Goal: Transaction & Acquisition: Purchase product/service

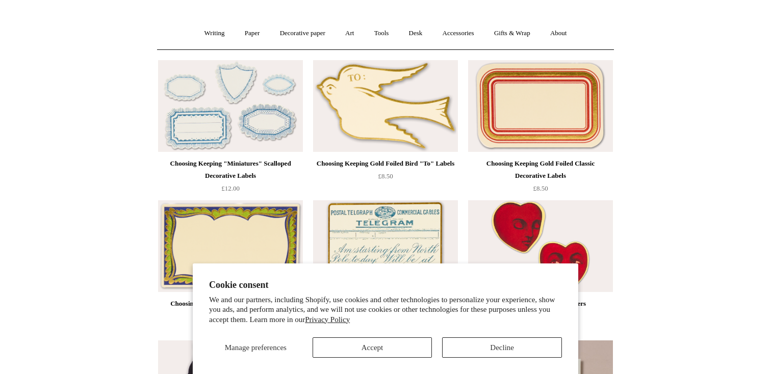
scroll to position [86, 0]
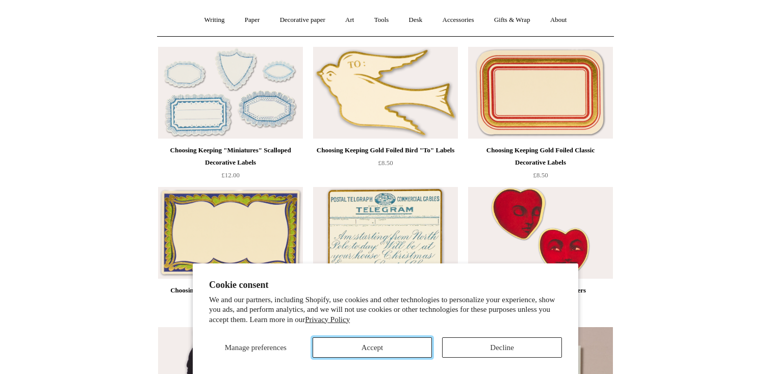
click at [380, 348] on button "Accept" at bounding box center [373, 348] width 120 height 20
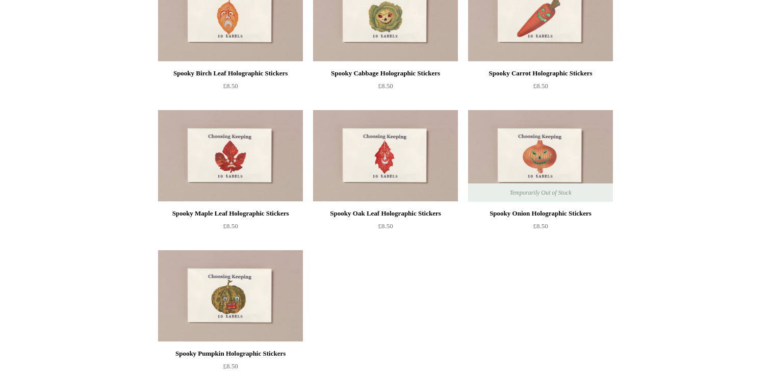
scroll to position [636, 0]
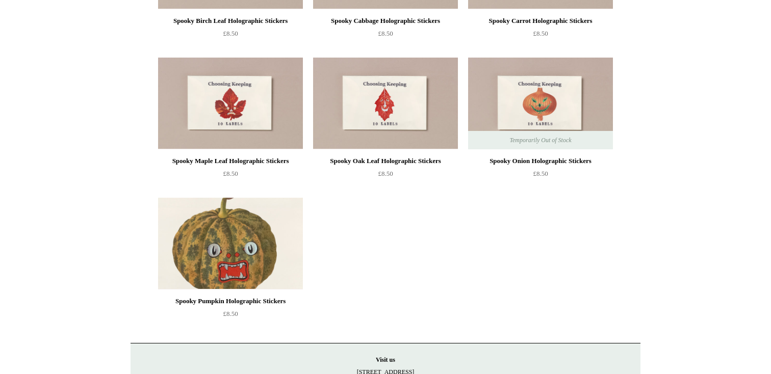
click at [252, 246] on img at bounding box center [230, 244] width 145 height 92
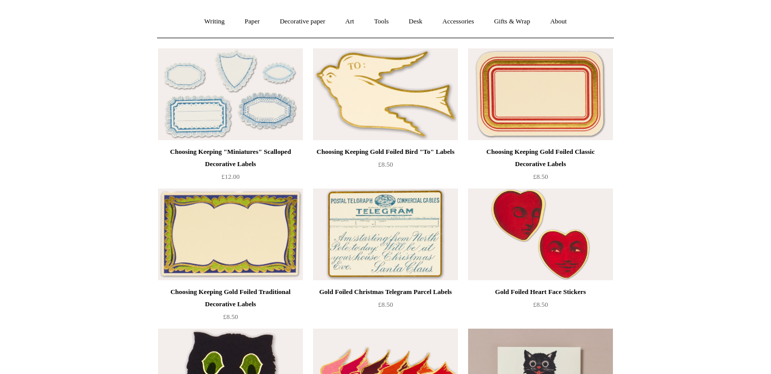
scroll to position [0, 0]
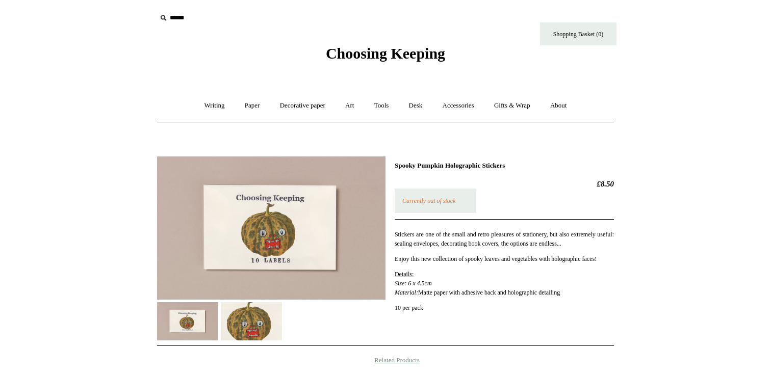
click at [254, 329] on img at bounding box center [251, 321] width 61 height 38
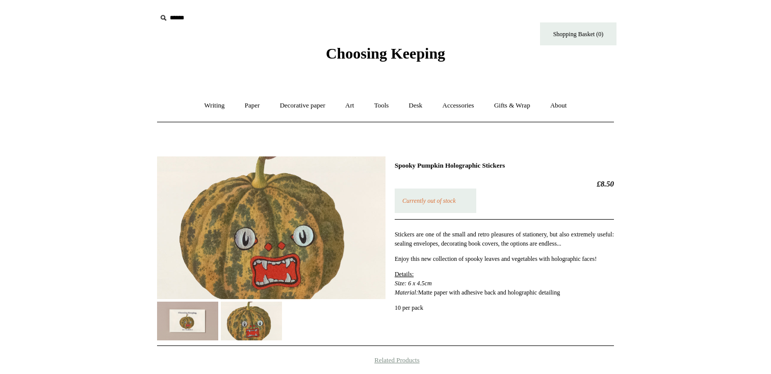
click at [180, 328] on img at bounding box center [187, 321] width 61 height 38
